Goal: Task Accomplishment & Management: Manage account settings

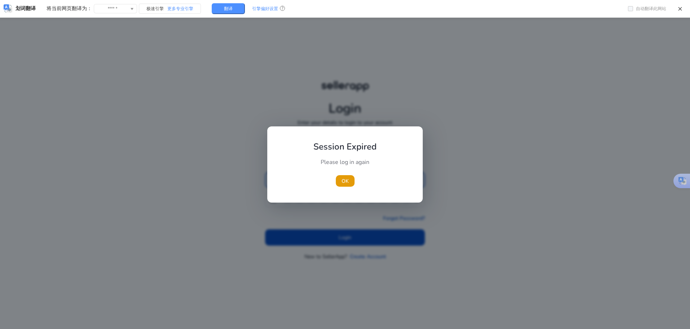
click at [346, 146] on b "Session Expired" at bounding box center [345, 147] width 63 height 12
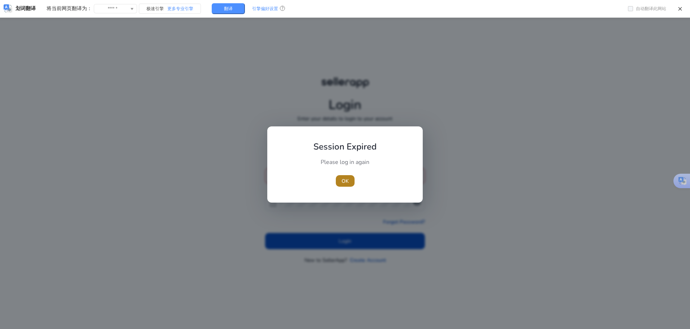
click at [347, 185] on span "button" at bounding box center [345, 180] width 19 height 17
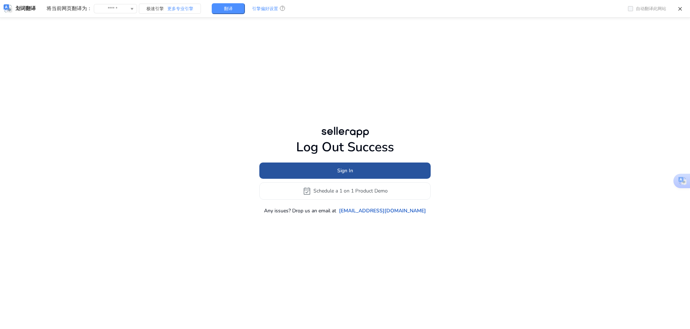
click at [349, 165] on span at bounding box center [344, 170] width 171 height 17
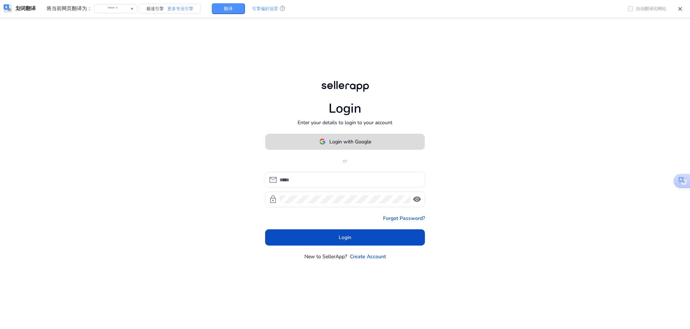
click at [355, 147] on span at bounding box center [345, 141] width 159 height 17
